Goal: Find specific page/section: Find specific page/section

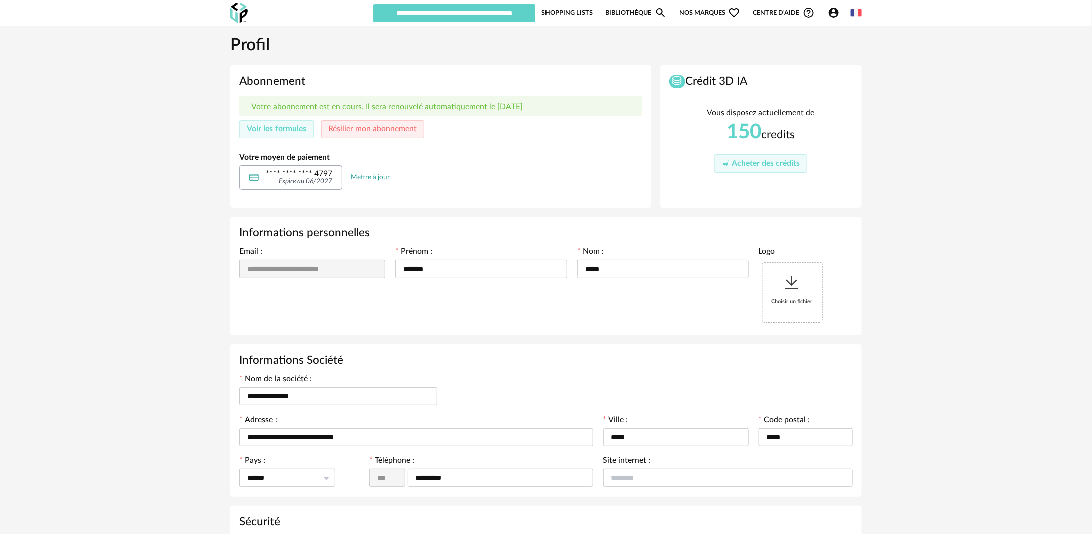
click at [705, 12] on span "Nos marques Heart Outline icon" at bounding box center [709, 12] width 61 height 19
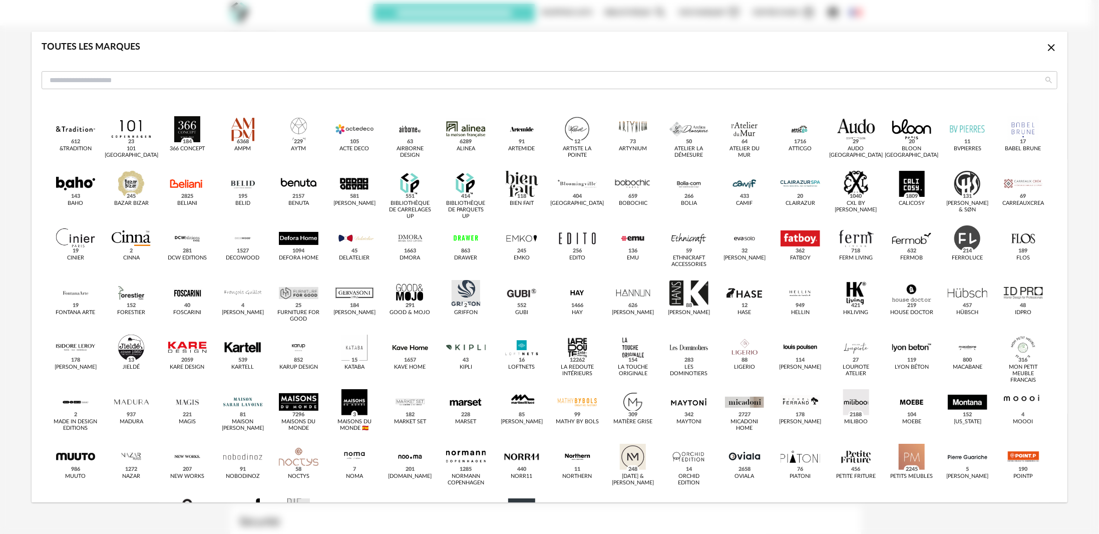
click at [1048, 46] on icon "Close icon" at bounding box center [1052, 48] width 12 height 12
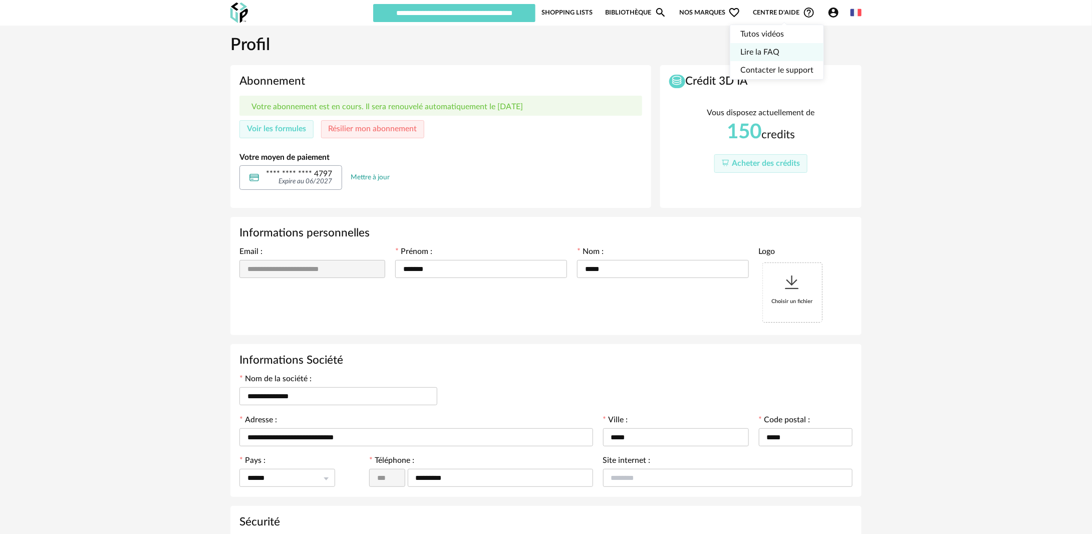
click at [751, 54] on link "Lire la FAQ" at bounding box center [776, 52] width 73 height 18
click at [637, 16] on link "Bibliothèque Magnify icon" at bounding box center [636, 12] width 61 height 19
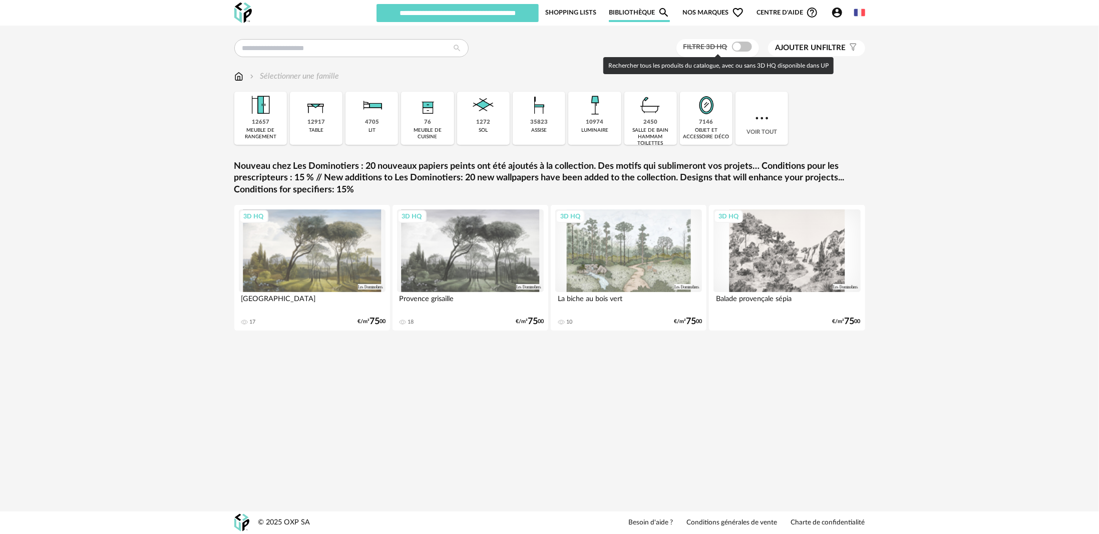
click at [739, 51] on span at bounding box center [742, 47] width 20 height 10
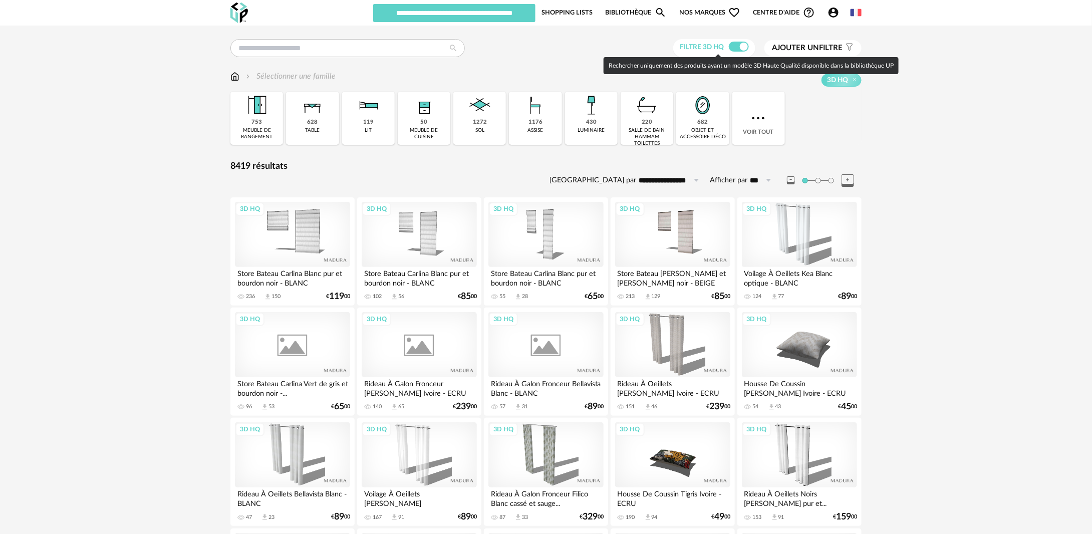
click at [739, 51] on span at bounding box center [739, 47] width 20 height 10
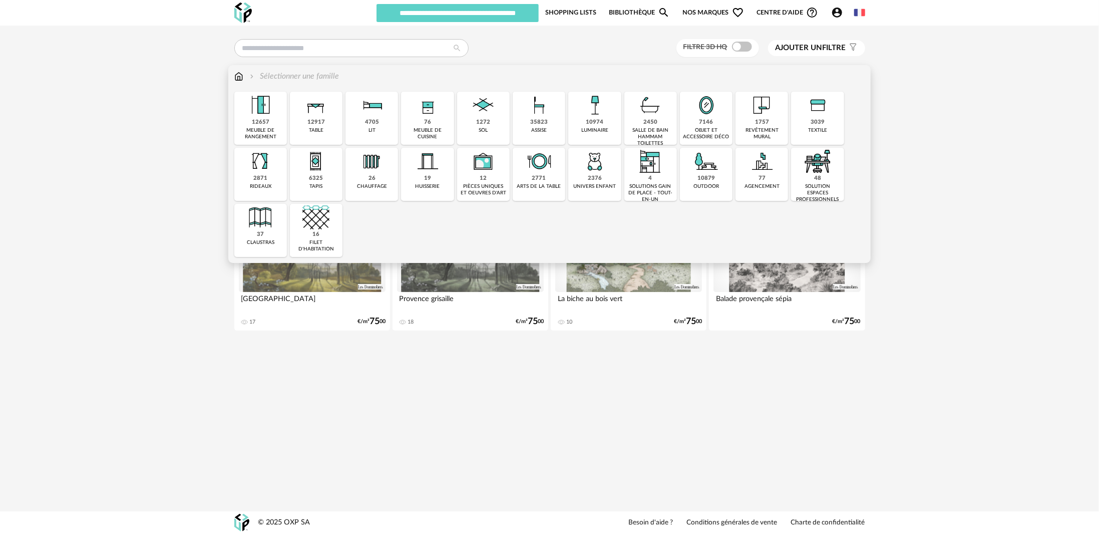
click at [707, 122] on div "7146" at bounding box center [707, 123] width 14 height 8
